Goal: Find specific page/section: Find specific page/section

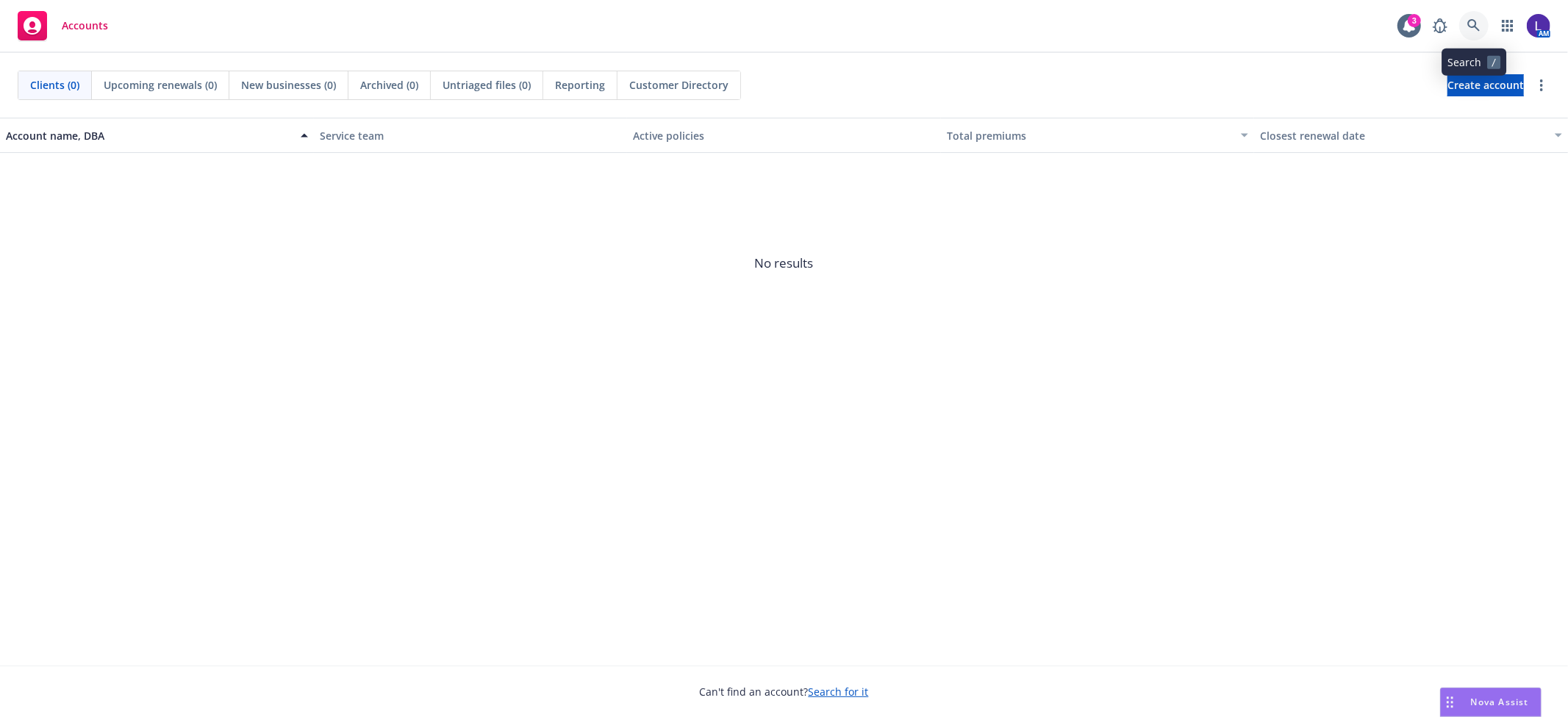
click at [1475, 27] on icon at bounding box center [1473, 25] width 13 height 13
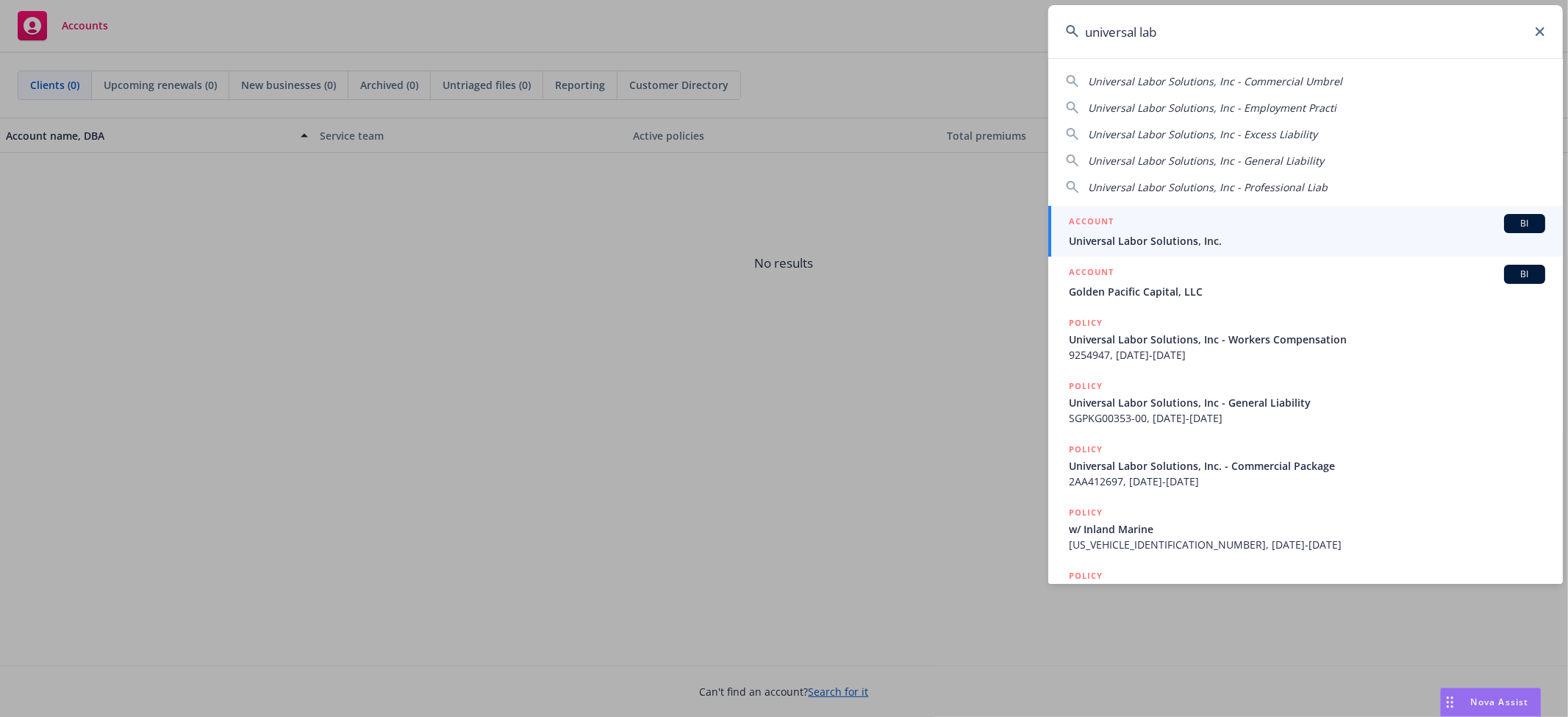
type input "universal lab"
click at [1116, 219] on div "ACCOUNT BI" at bounding box center [1307, 223] width 476 height 19
